Goal: Task Accomplishment & Management: Use online tool/utility

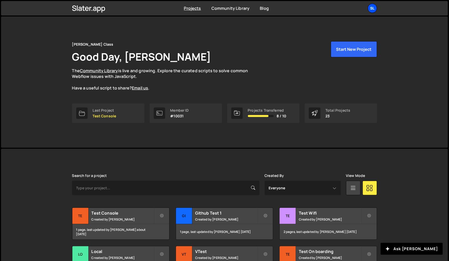
click at [374, 10] on div "Sl" at bounding box center [372, 8] width 9 height 9
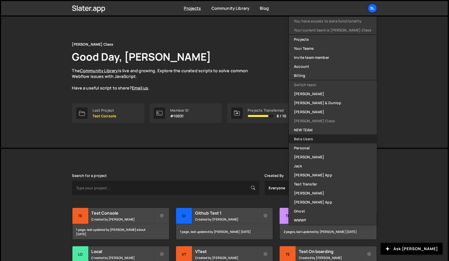
scroll to position [136, 0]
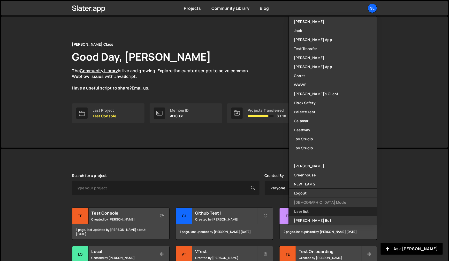
click at [312, 210] on link "User list" at bounding box center [333, 211] width 88 height 9
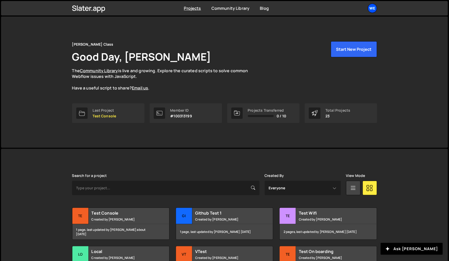
click at [374, 10] on div "We" at bounding box center [372, 8] width 9 height 9
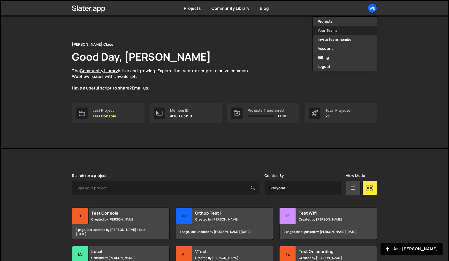
click at [335, 33] on link "Your Teams" at bounding box center [345, 30] width 64 height 9
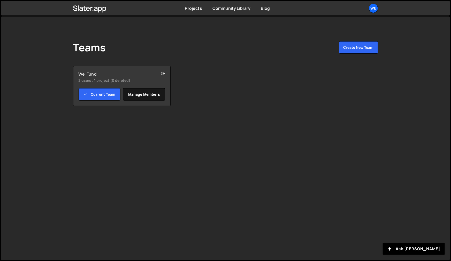
click at [138, 94] on link "Manage members" at bounding box center [144, 94] width 42 height 12
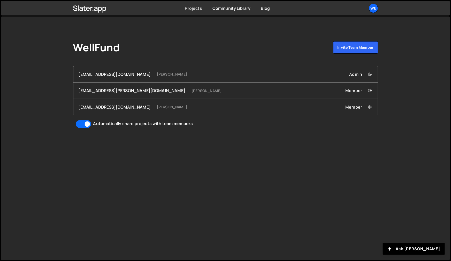
click at [194, 7] on link "Projects" at bounding box center [193, 8] width 17 height 6
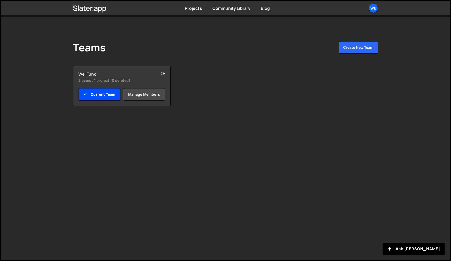
click at [99, 94] on link "Current Team" at bounding box center [100, 94] width 42 height 12
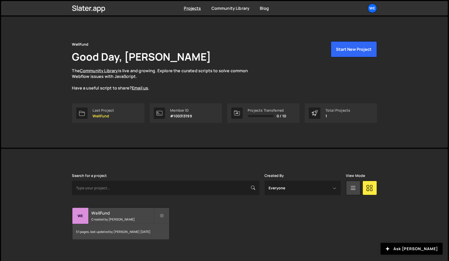
click at [112, 216] on h2 "WellFund" at bounding box center [122, 214] width 62 height 6
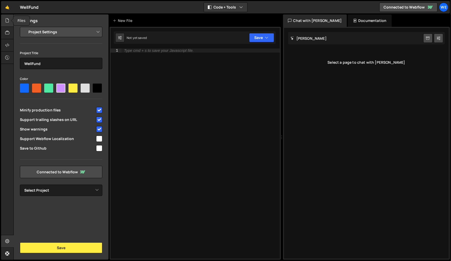
click at [7, 23] on icon at bounding box center [7, 21] width 4 height 6
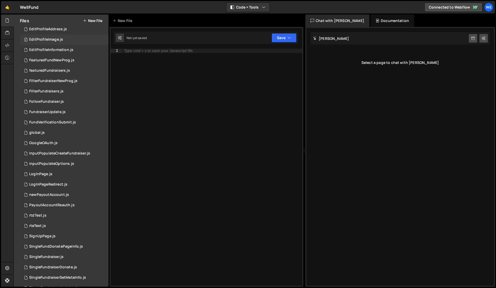
scroll to position [263, 0]
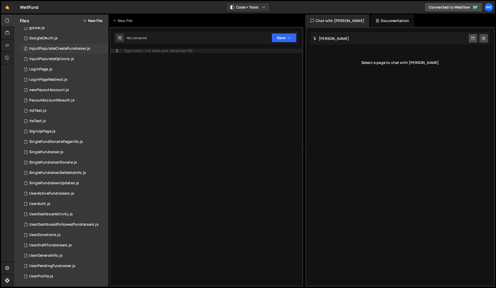
click at [55, 49] on div "InputPopulateCreateFundraiser.js" at bounding box center [59, 48] width 61 height 5
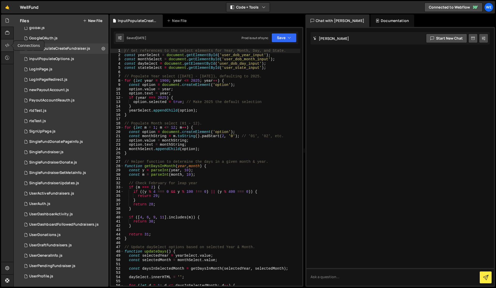
click at [6, 47] on icon at bounding box center [7, 45] width 4 height 6
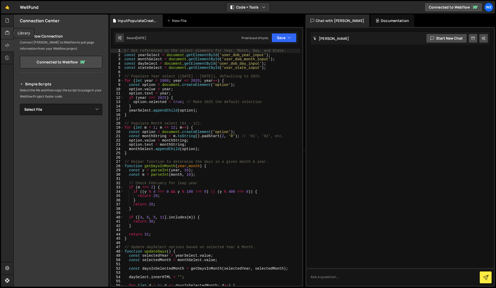
click at [5, 32] on icon at bounding box center [7, 33] width 4 height 6
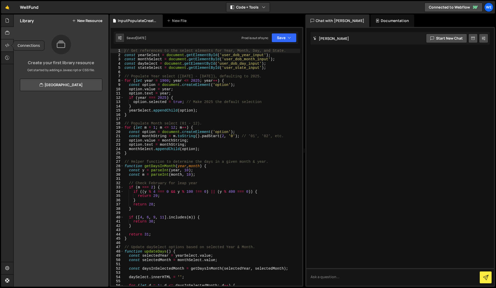
click at [7, 46] on icon at bounding box center [7, 45] width 4 height 6
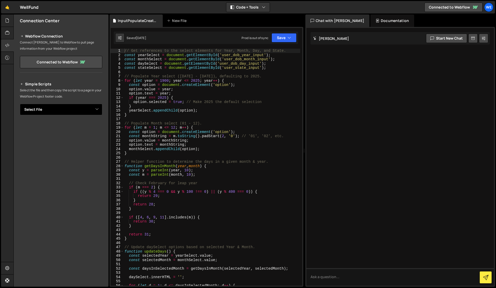
click at [35, 110] on select "Select File AccountAuthorization.js AdminArchiveFund.js AdminDashActiveFunds.js…" at bounding box center [61, 109] width 82 height 11
click at [5, 20] on icon at bounding box center [7, 21] width 4 height 6
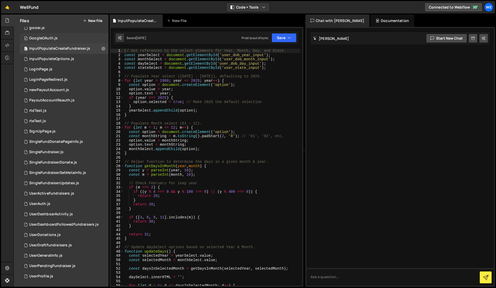
click at [52, 37] on div "GoogleOAuth.js" at bounding box center [43, 38] width 28 height 5
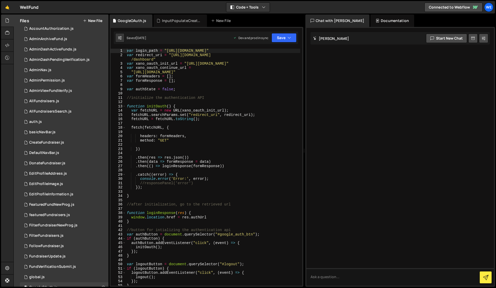
scroll to position [0, 0]
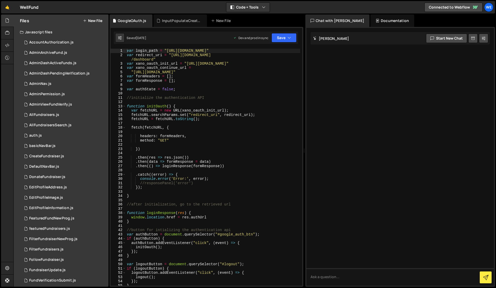
click at [53, 44] on div "AccountAuthorization.js" at bounding box center [51, 42] width 44 height 5
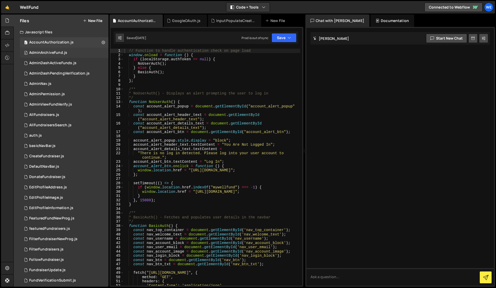
click at [53, 54] on div "AdminArchiveFund.js" at bounding box center [48, 52] width 38 height 5
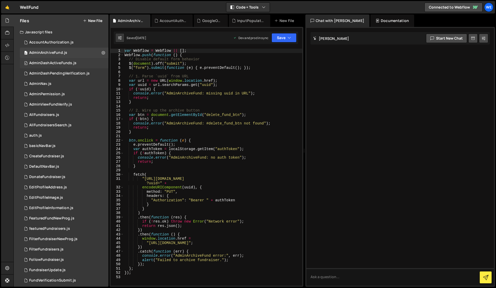
click at [53, 65] on div "0 AdminDashActiveFunds.js 0" at bounding box center [64, 63] width 89 height 10
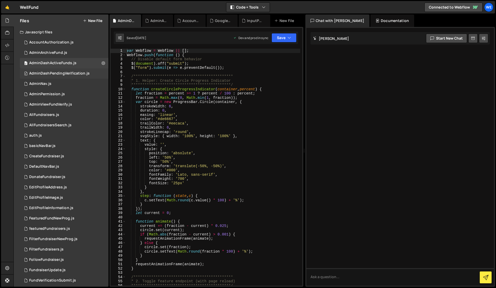
click at [54, 74] on div "AdminDashPendingVerification.js" at bounding box center [59, 73] width 60 height 5
click at [54, 84] on div "0 AdminNav.js 0" at bounding box center [64, 84] width 89 height 10
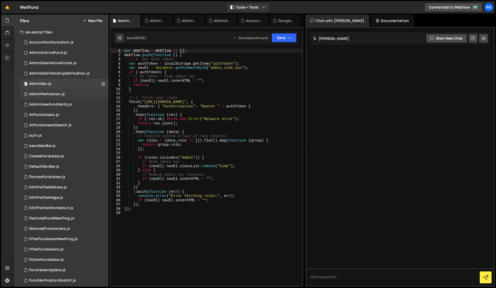
click at [54, 94] on div "AdminPermission.js" at bounding box center [47, 94] width 36 height 5
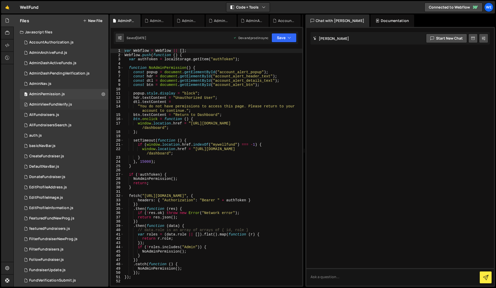
click at [54, 105] on div "AdminViewFundVerify.js" at bounding box center [50, 104] width 43 height 5
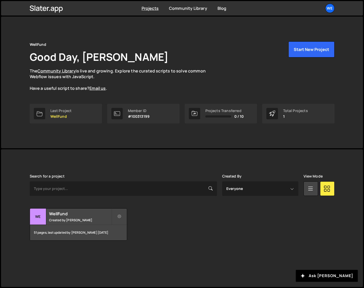
click at [106, 43] on div "WellFund Good Day, [PERSON_NAME] The Community Library is live and growing. Exp…" at bounding box center [182, 66] width 305 height 50
click at [133, 60] on h1 "Good Day, [PERSON_NAME]" at bounding box center [99, 57] width 139 height 14
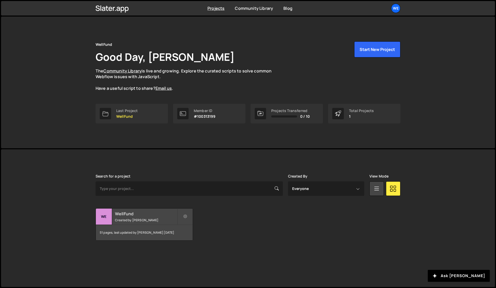
click at [137, 219] on small "Created by [PERSON_NAME]" at bounding box center [146, 220] width 62 height 4
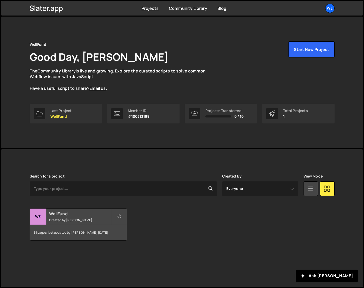
click at [60, 212] on h2 "WellFund" at bounding box center [80, 214] width 62 height 6
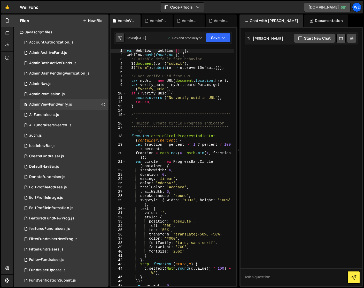
click at [328, 7] on link "[DOMAIN_NAME]" at bounding box center [327, 7] width 47 height 9
click at [3, 36] on div at bounding box center [7, 33] width 13 height 12
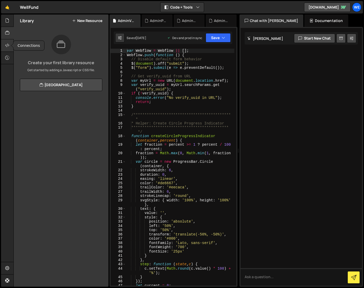
click at [6, 48] on div at bounding box center [7, 45] width 13 height 12
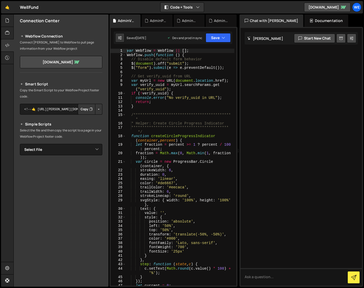
click at [87, 110] on button "Copy" at bounding box center [87, 109] width 18 height 11
click at [10, 32] on div at bounding box center [7, 33] width 13 height 12
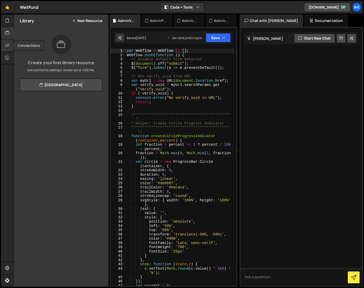
click at [7, 45] on icon at bounding box center [7, 45] width 4 height 6
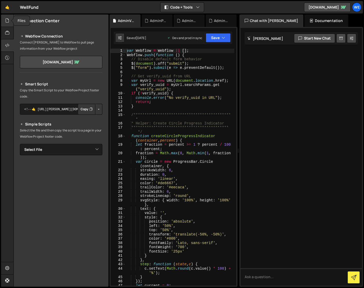
click at [6, 21] on icon at bounding box center [7, 21] width 4 height 6
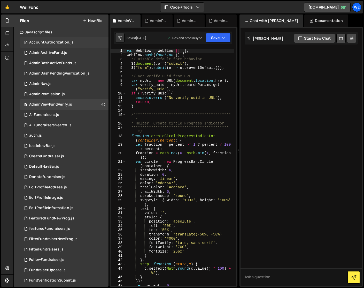
click at [70, 43] on div "AccountAuthorization.js" at bounding box center [51, 42] width 44 height 5
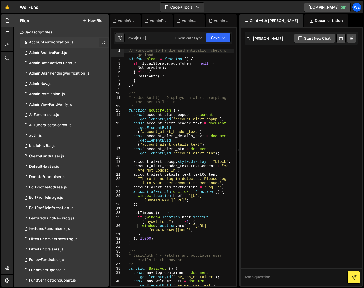
click at [102, 41] on icon at bounding box center [104, 42] width 4 height 5
type input "AccountAuthorization"
radio input "true"
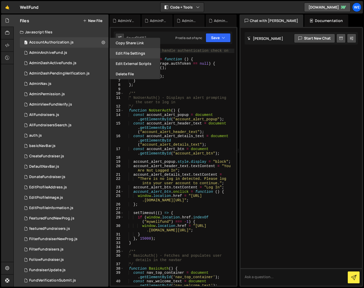
click at [128, 55] on button "Edit File Settings" at bounding box center [135, 53] width 51 height 10
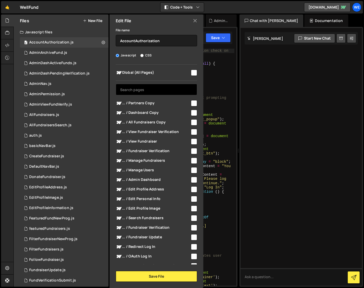
click at [144, 89] on input "text" at bounding box center [156, 89] width 81 height 11
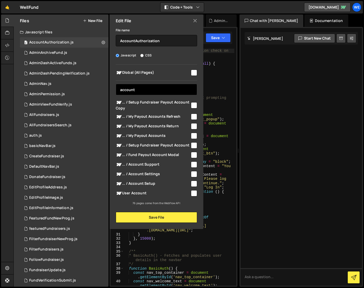
type input "account"
click at [195, 21] on icon at bounding box center [195, 21] width 4 height 6
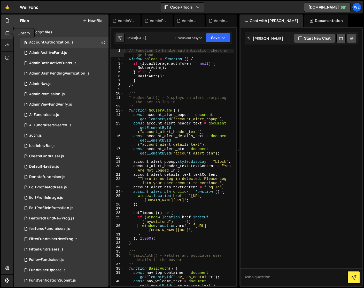
click at [9, 32] on icon at bounding box center [7, 33] width 4 height 6
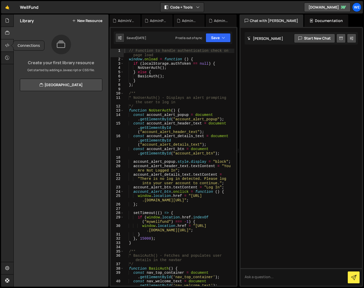
click at [6, 42] on div at bounding box center [7, 45] width 13 height 12
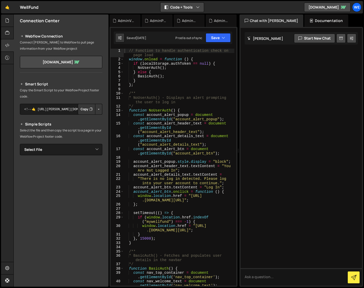
click at [188, 9] on button "Code + Tools" at bounding box center [181, 7] width 43 height 9
click at [184, 21] on button "Code Only" at bounding box center [182, 18] width 43 height 9
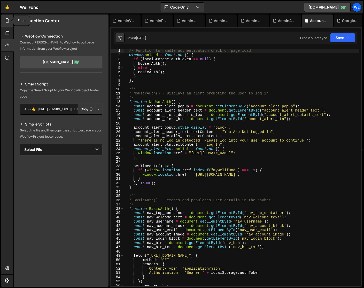
click at [10, 21] on div at bounding box center [7, 20] width 13 height 12
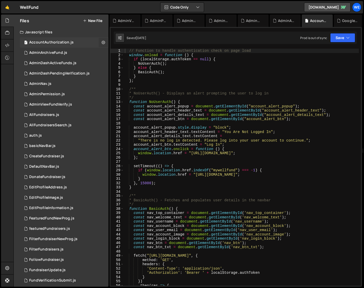
click at [103, 43] on button at bounding box center [103, 42] width 9 height 9
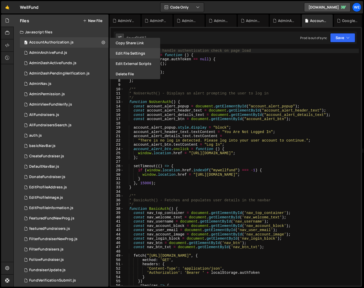
click at [128, 54] on button "Edit File Settings" at bounding box center [135, 53] width 51 height 10
